Goal: Task Accomplishment & Management: Use online tool/utility

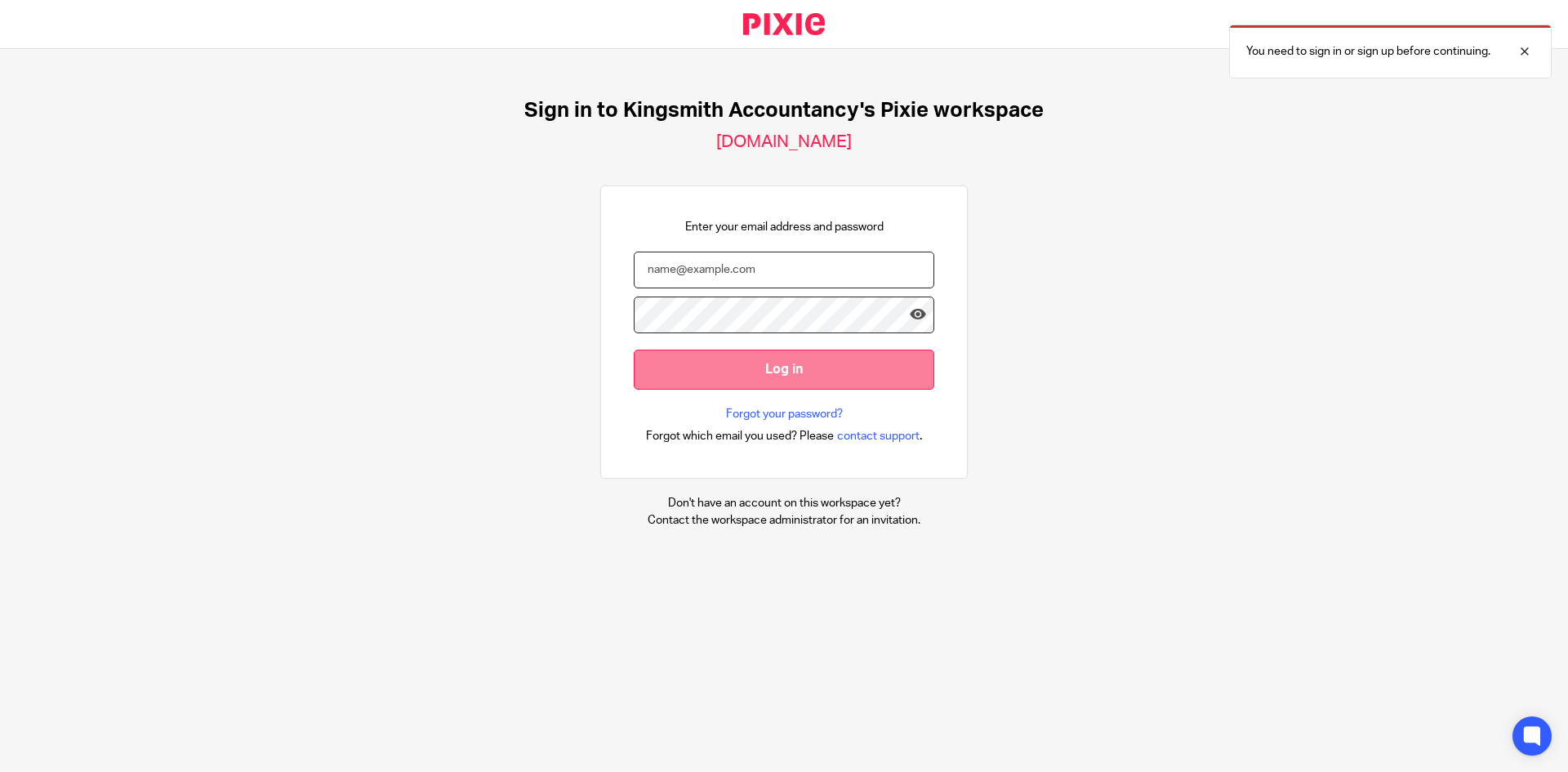
type input "[PERSON_NAME][EMAIL_ADDRESS][DOMAIN_NAME]"
click at [761, 369] on input "Log in" at bounding box center [784, 370] width 301 height 40
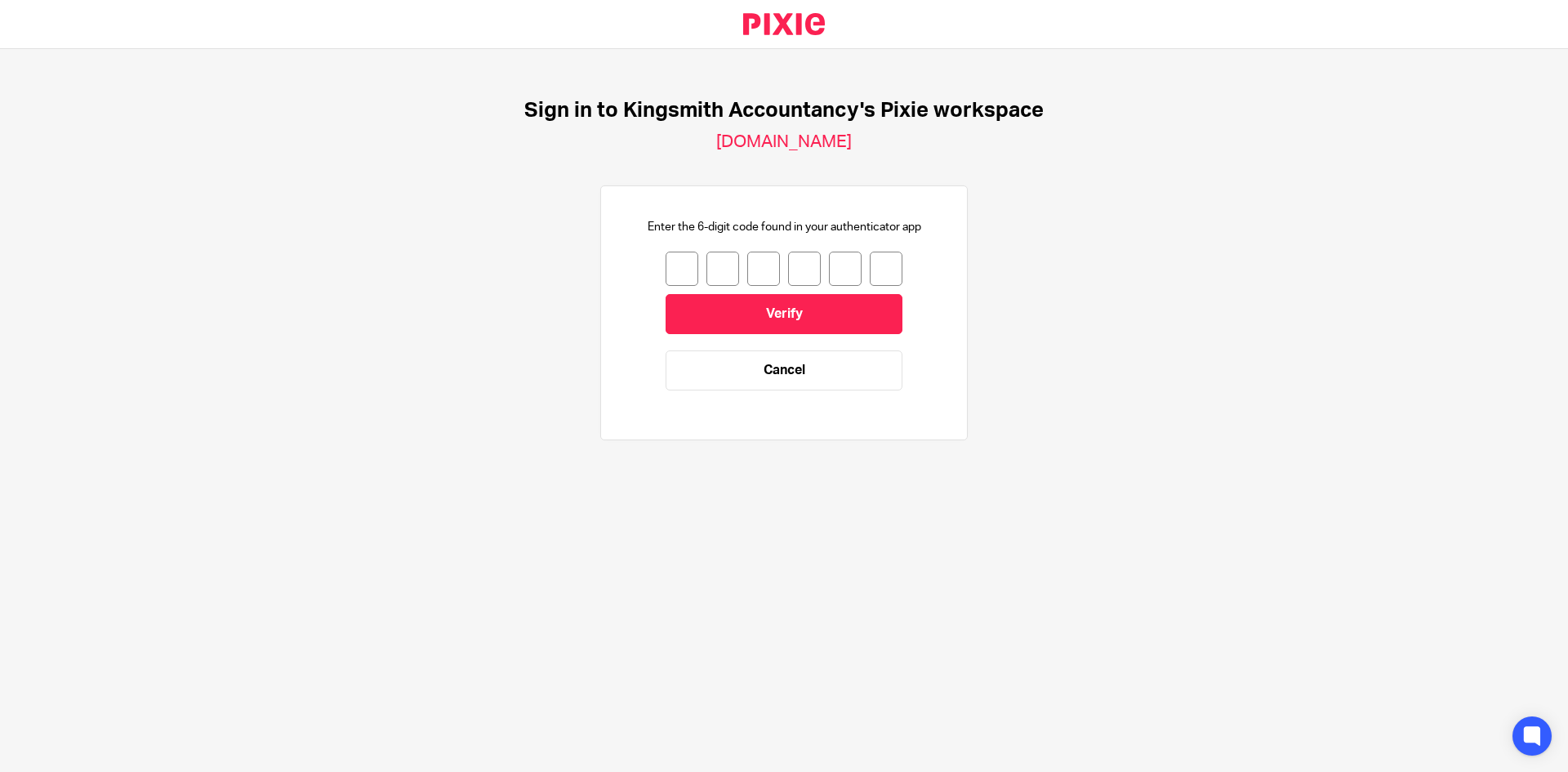
click at [673, 271] on input "number" at bounding box center [682, 269] width 33 height 35
type input "7"
type input "8"
type input "5"
type input "4"
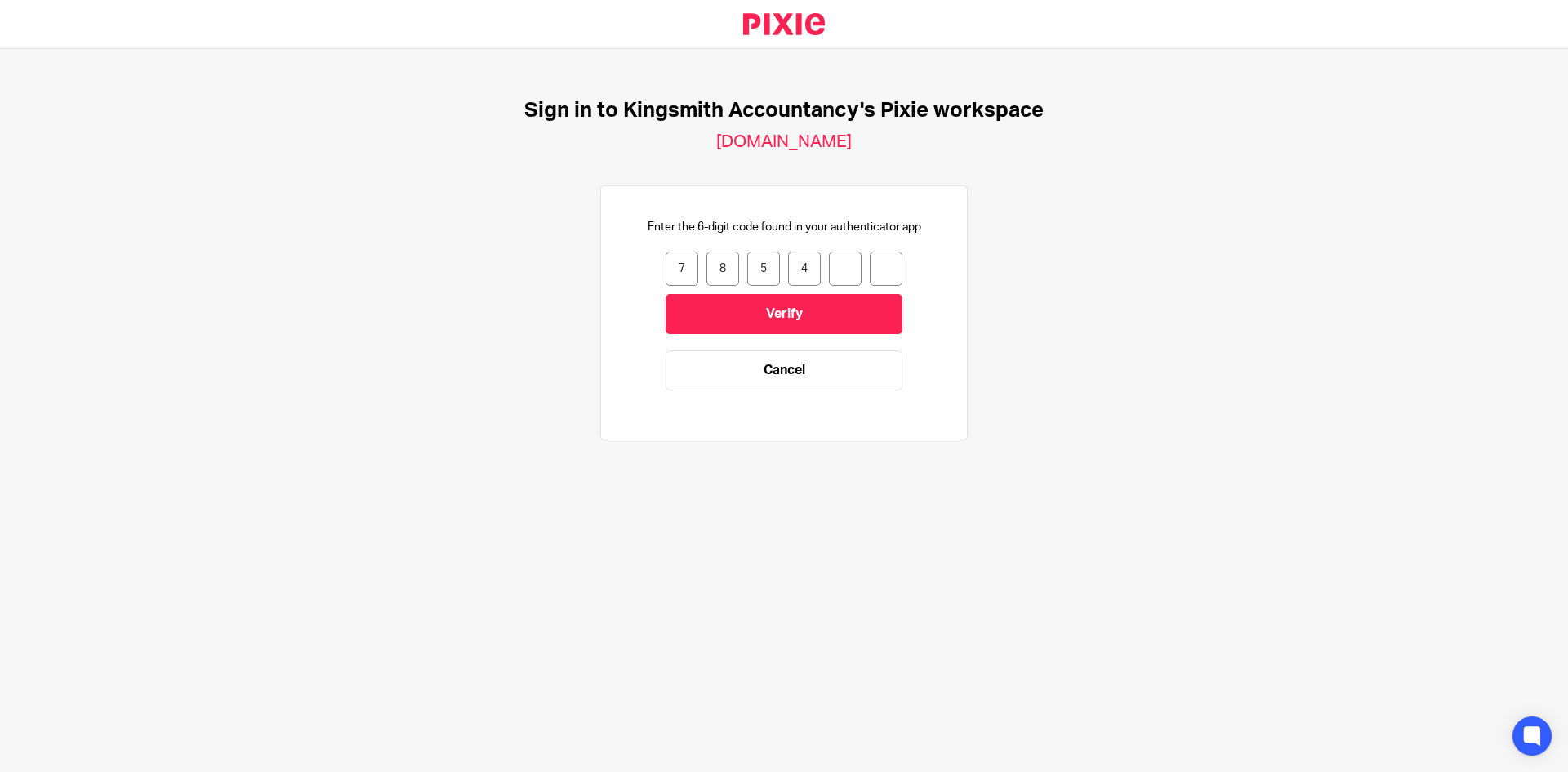
type input "6"
type input "4"
click at [760, 301] on input "Verify" at bounding box center [784, 314] width 237 height 40
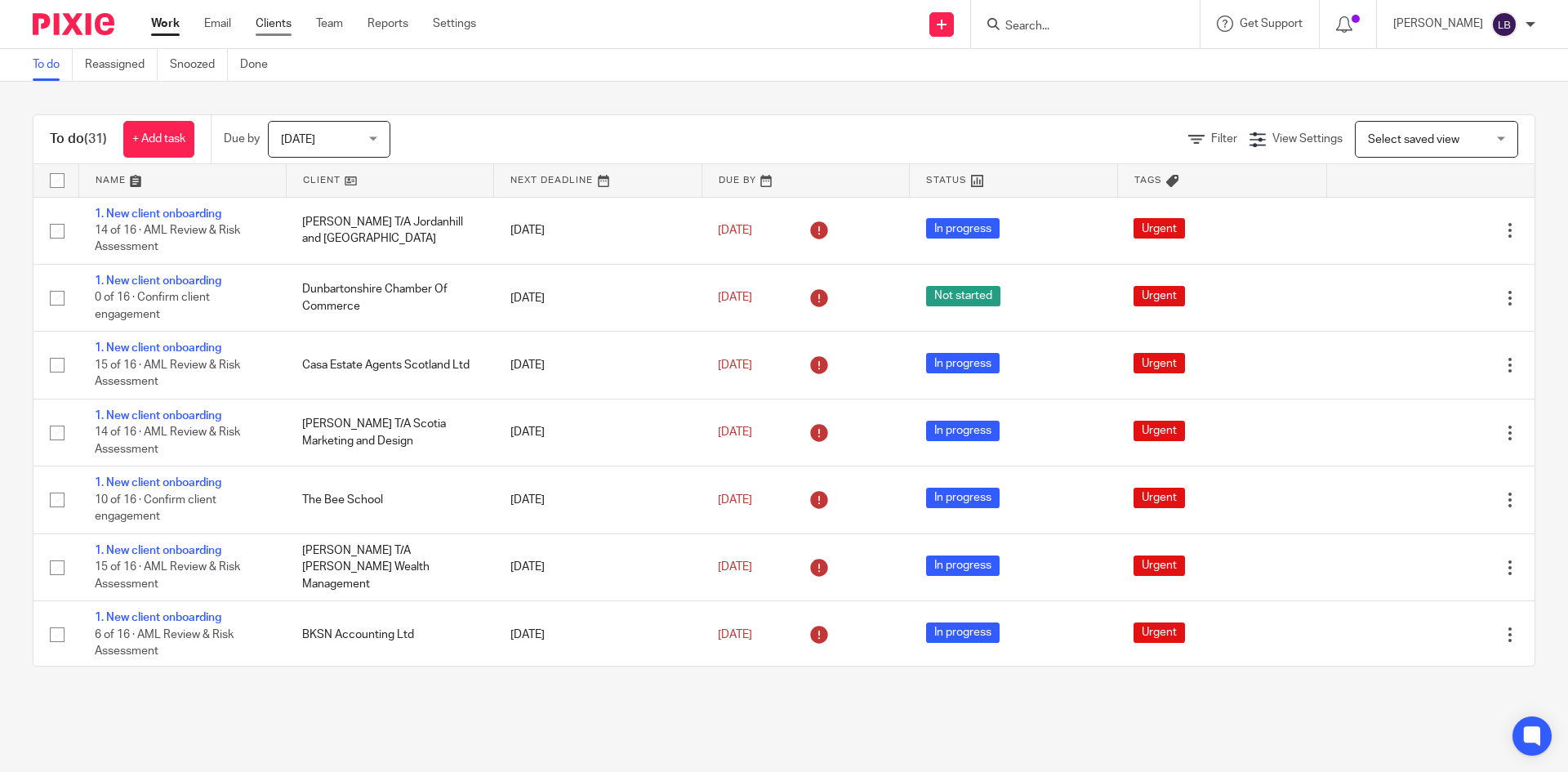
click at [276, 19] on link "Clients" at bounding box center [273, 24] width 36 height 16
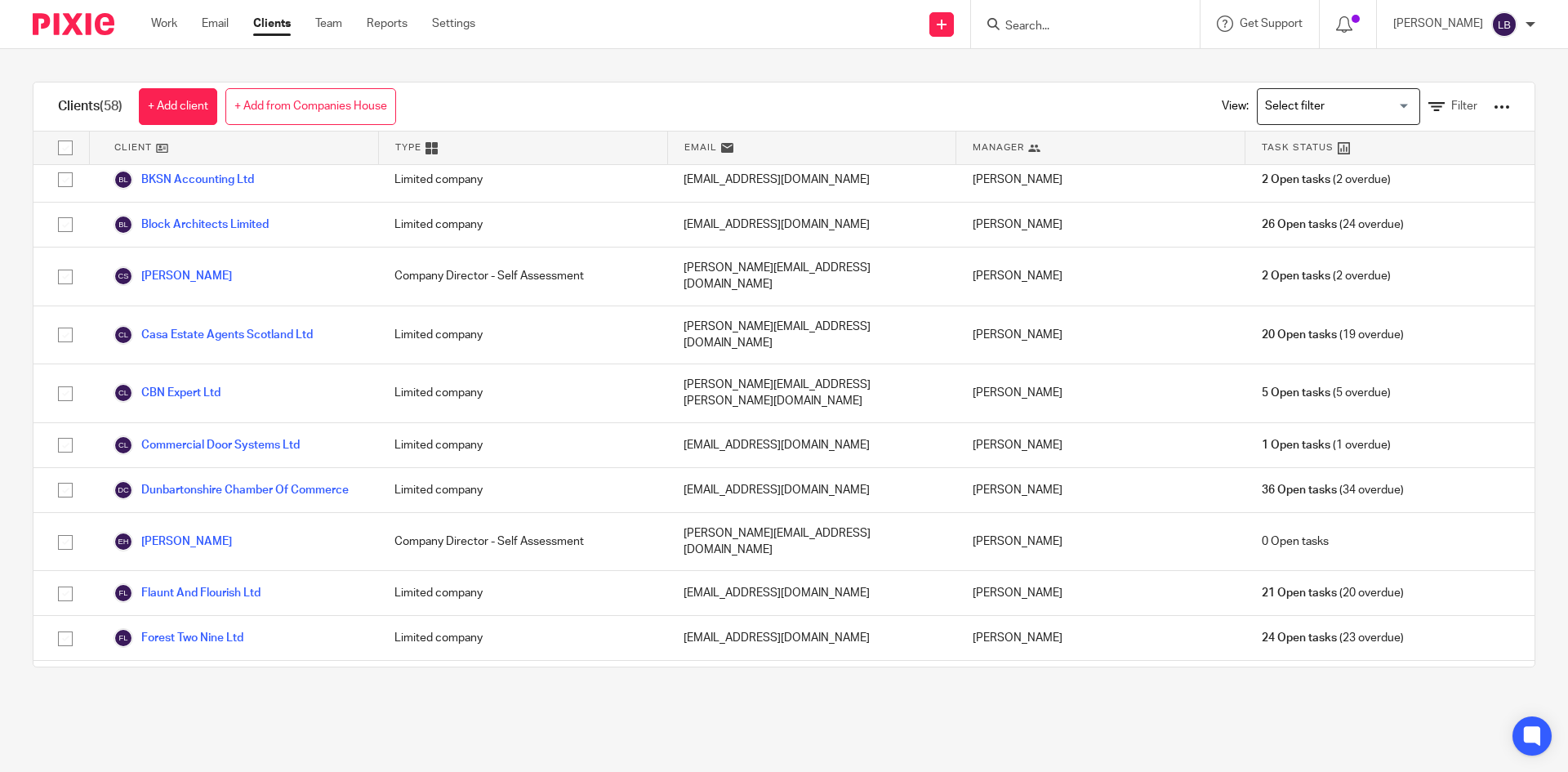
scroll to position [514, 0]
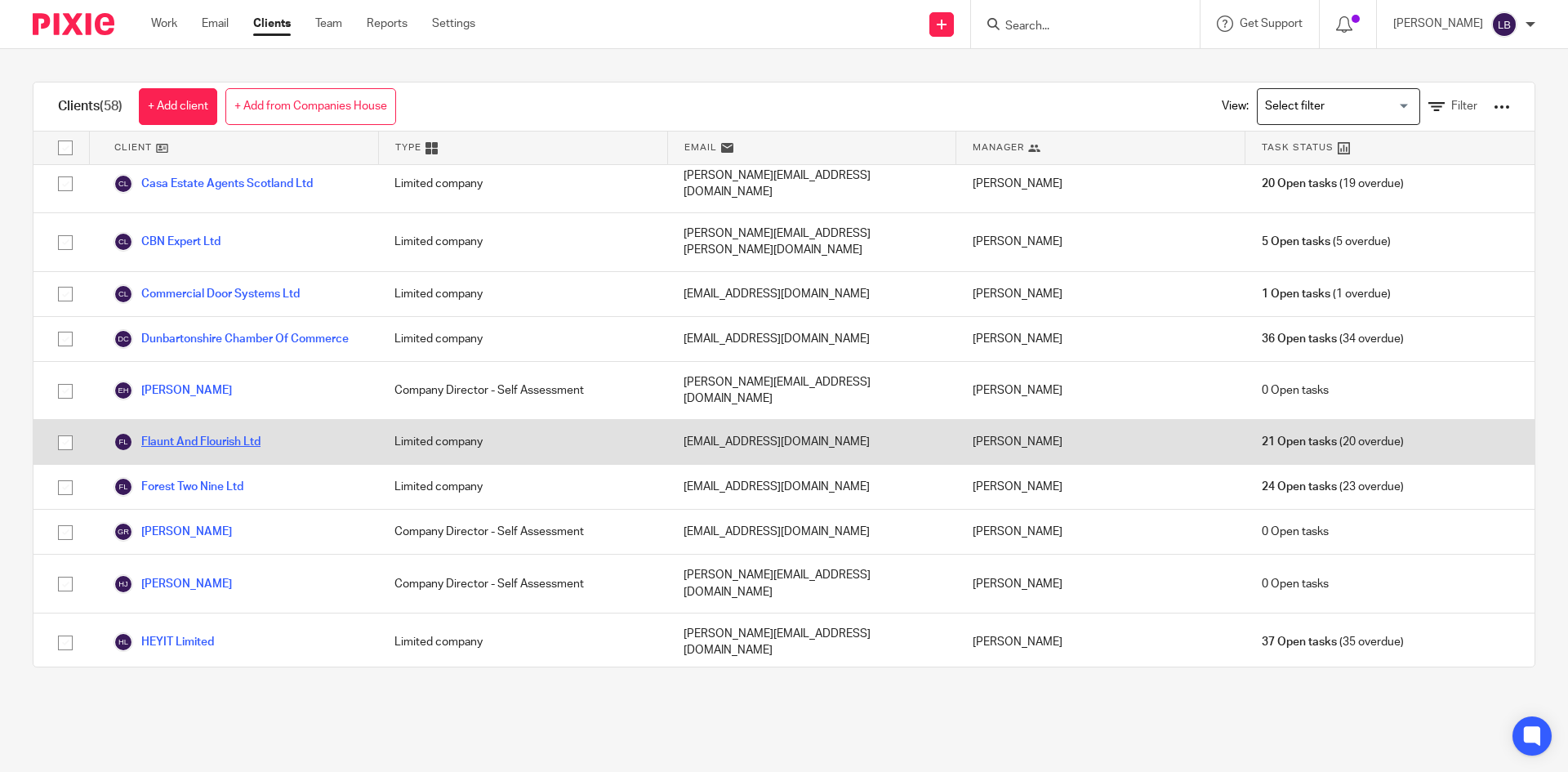
click at [189, 433] on link "Flaunt And Flourish Ltd" at bounding box center [186, 442] width 147 height 19
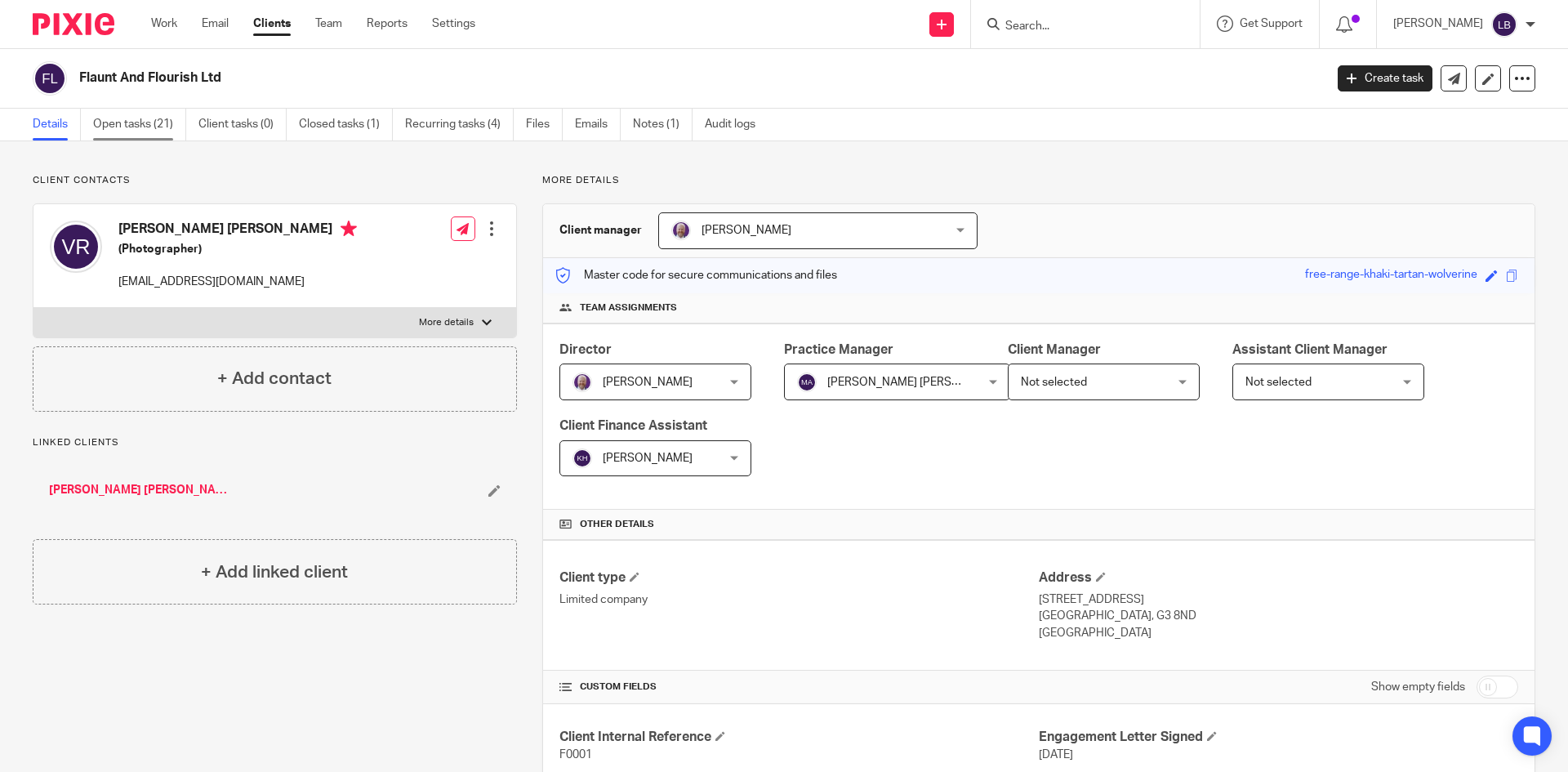
click at [135, 114] on link "Open tasks (21)" at bounding box center [140, 124] width 93 height 32
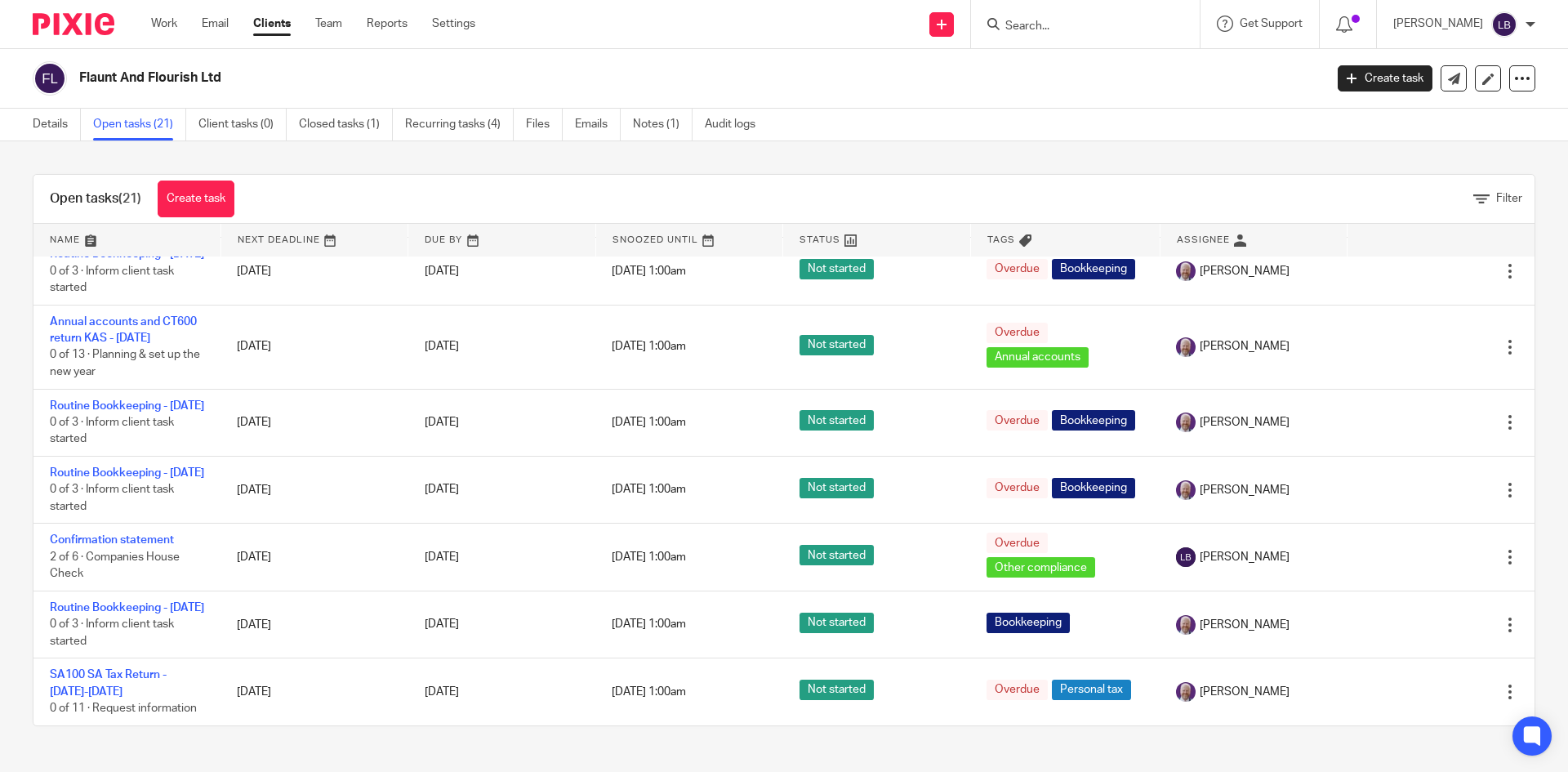
scroll to position [1226, 0]
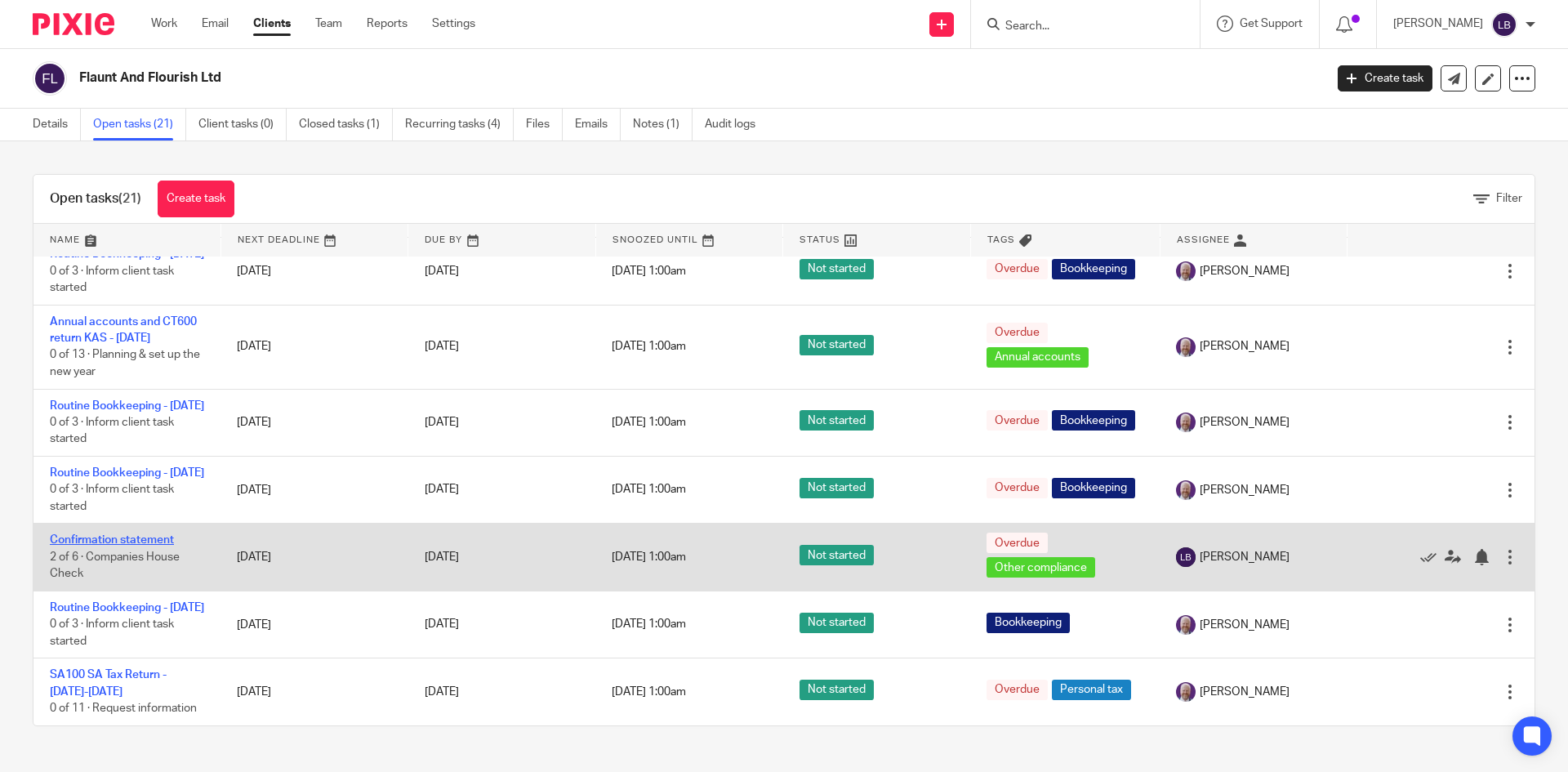
click at [103, 535] on link "Confirmation statement" at bounding box center [112, 540] width 124 height 12
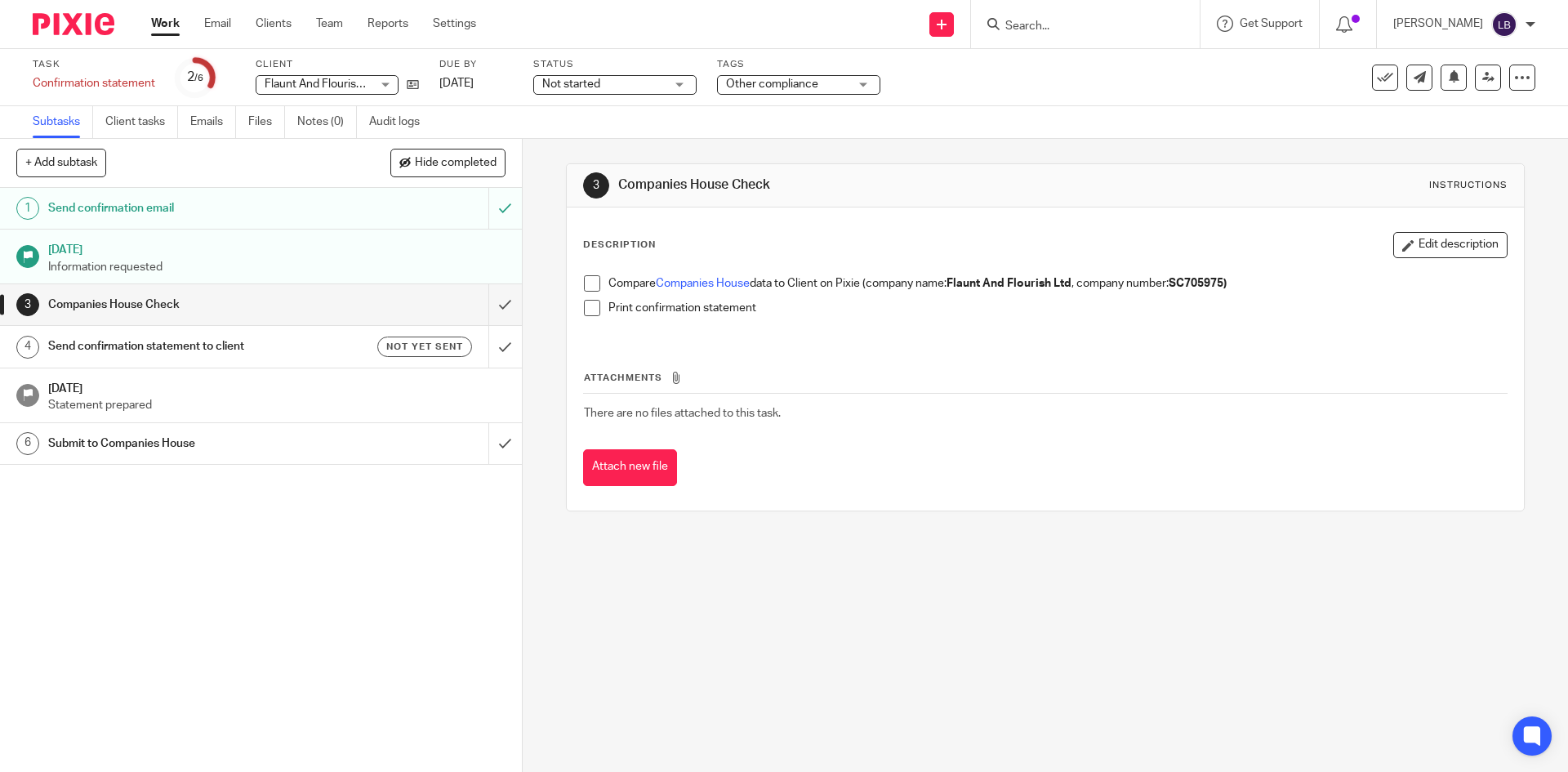
click at [586, 285] on span at bounding box center [592, 284] width 16 height 16
click at [588, 308] on span at bounding box center [592, 308] width 16 height 16
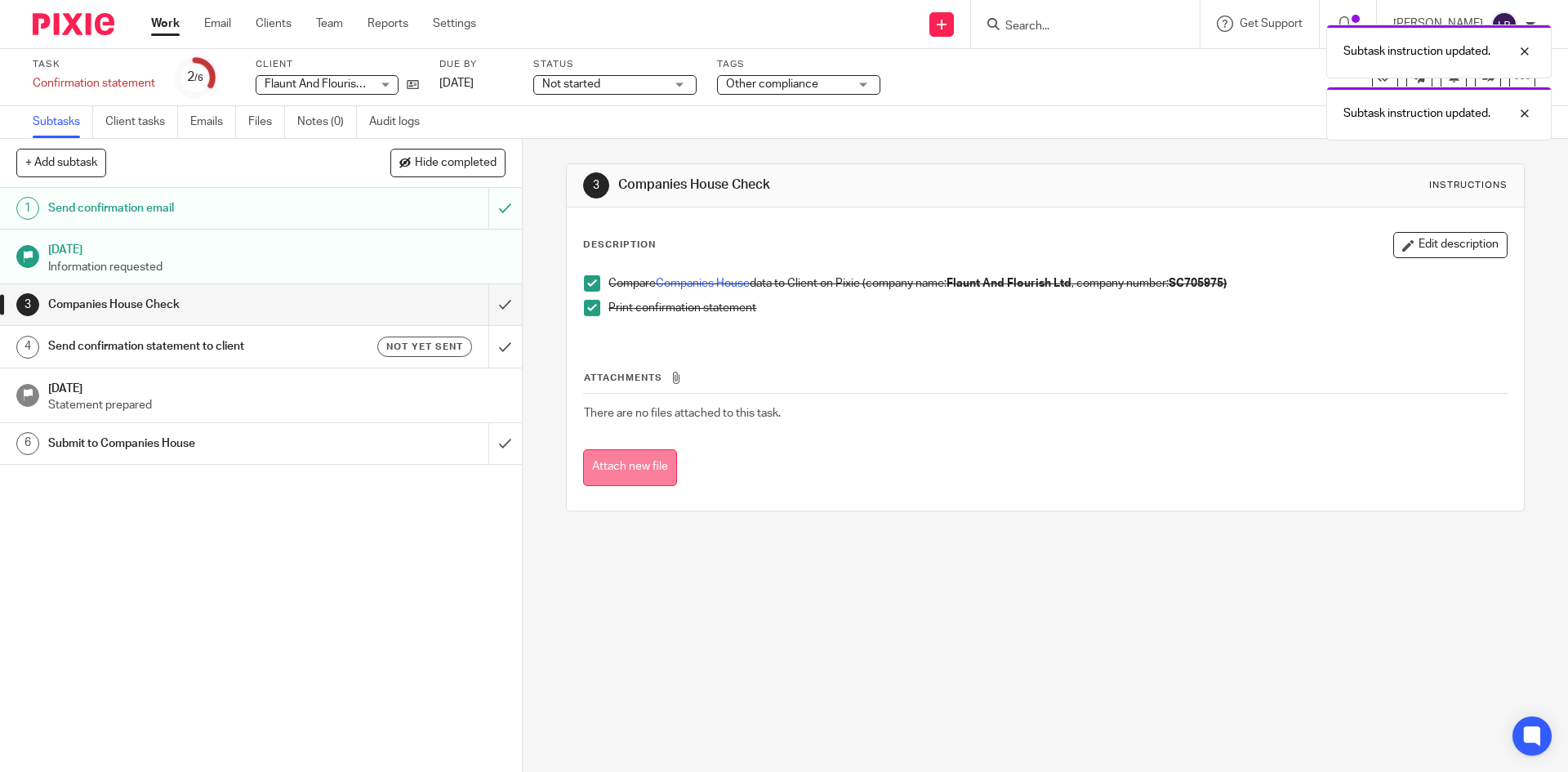
click at [621, 456] on button "Attach new file" at bounding box center [629, 467] width 94 height 37
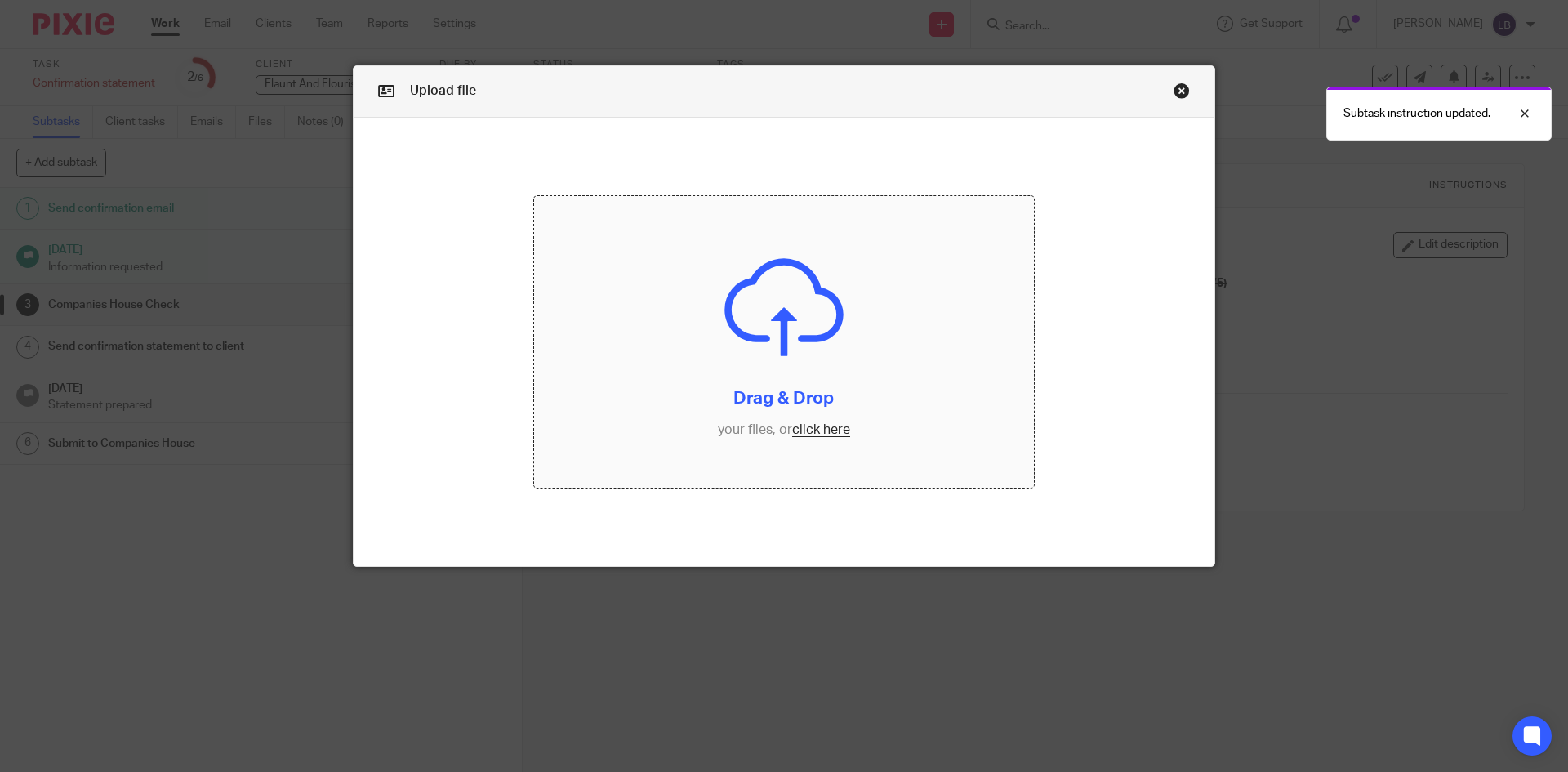
click at [812, 423] on input "file" at bounding box center [784, 342] width 501 height 293
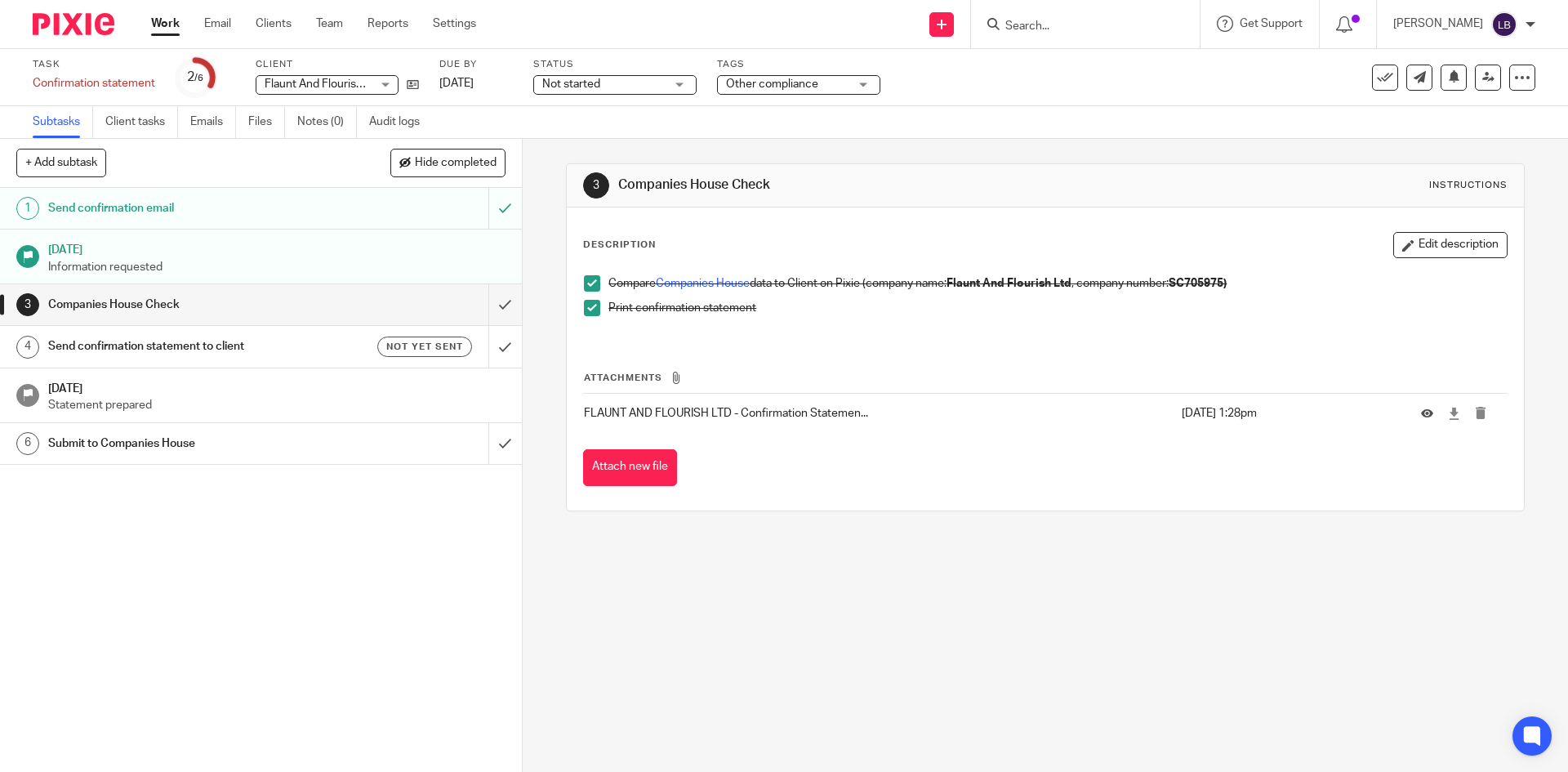
click at [137, 339] on h1 "Send confirmation statement to client" at bounding box center [190, 346] width 283 height 25
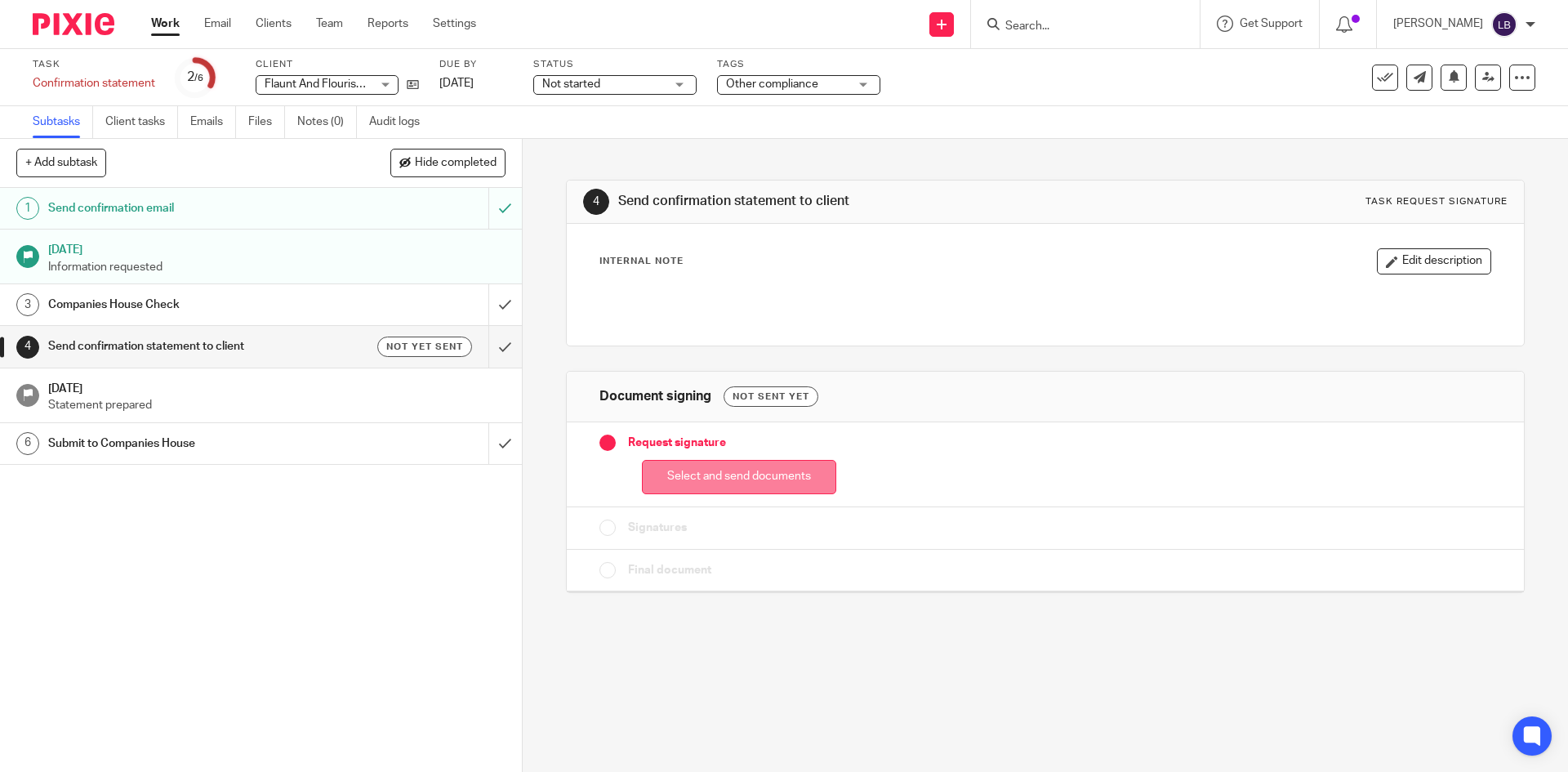
click at [738, 475] on button "Select and send documents" at bounding box center [739, 477] width 194 height 36
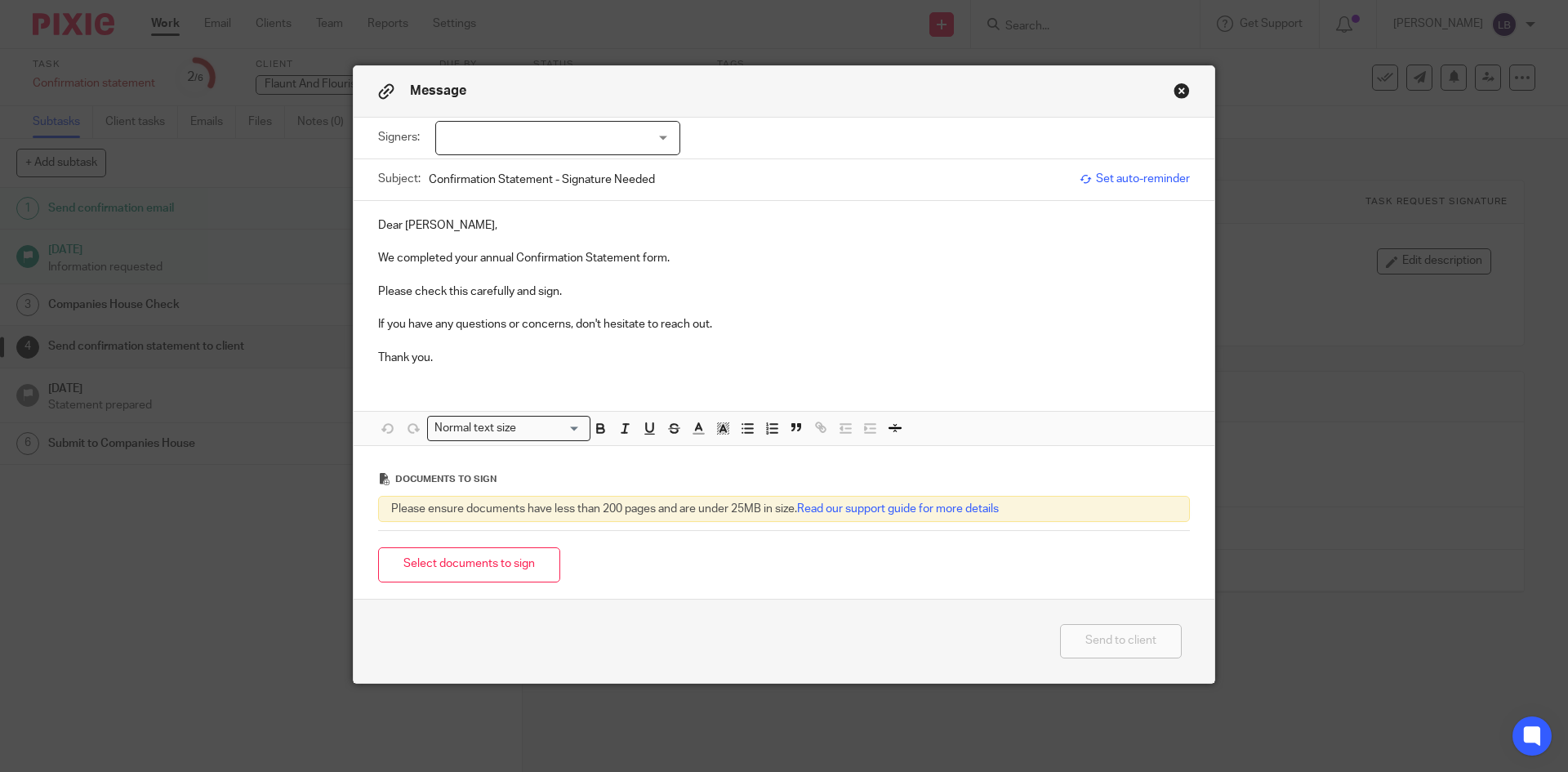
click at [659, 133] on div at bounding box center [557, 139] width 245 height 35
click at [543, 168] on span "[PERSON_NAME] [PERSON_NAME]" at bounding box center [549, 172] width 182 height 12
checkbox input "true"
click at [761, 257] on p "We completed your annual Confirmation Statement form." at bounding box center [784, 258] width 812 height 16
click at [499, 556] on button "Select documents to sign" at bounding box center [470, 565] width 182 height 36
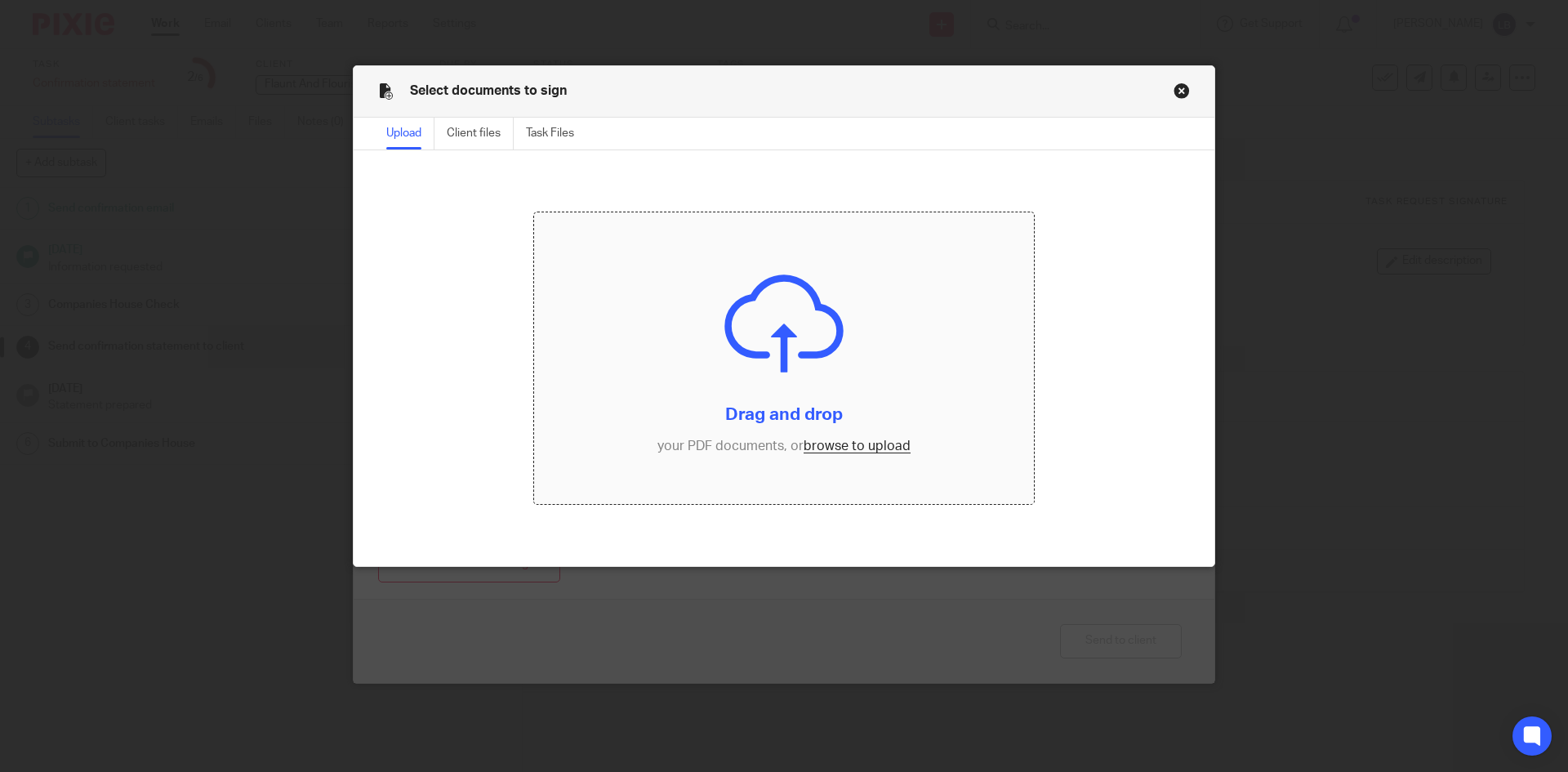
click at [842, 443] on input "file" at bounding box center [784, 359] width 501 height 293
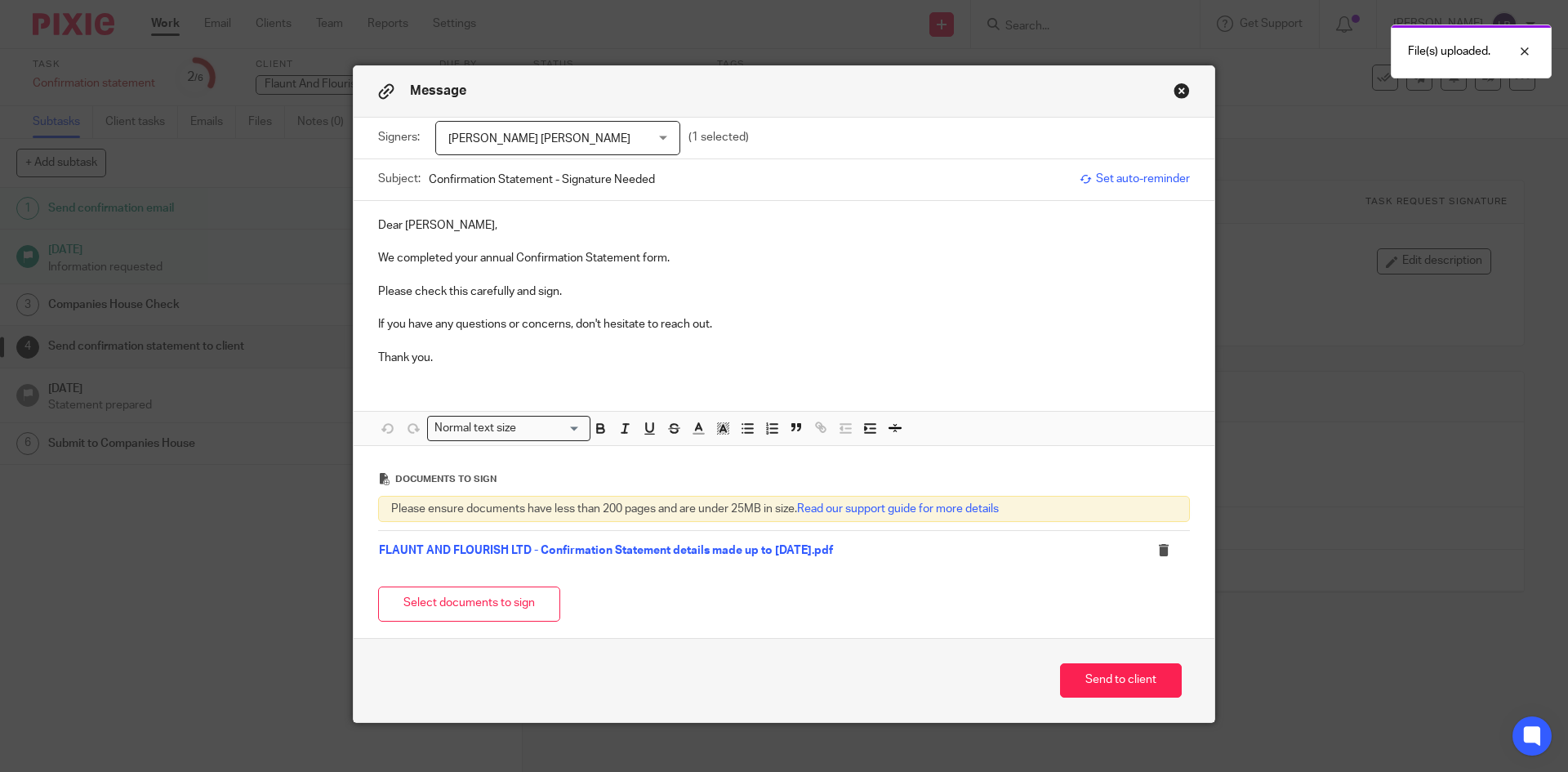
scroll to position [16, 0]
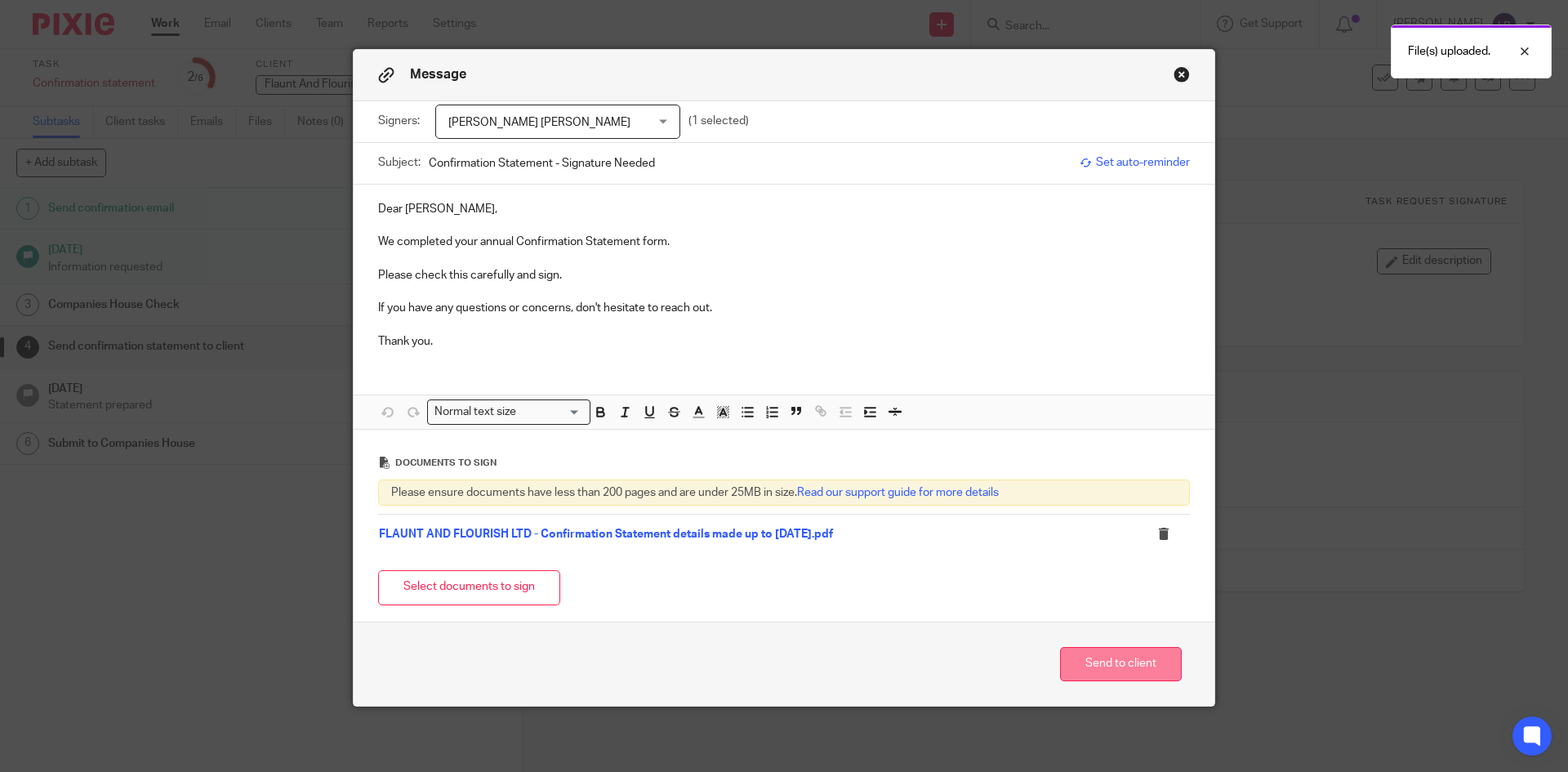
click at [1091, 657] on button "Send to client" at bounding box center [1120, 664] width 121 height 36
